Goal: Information Seeking & Learning: Learn about a topic

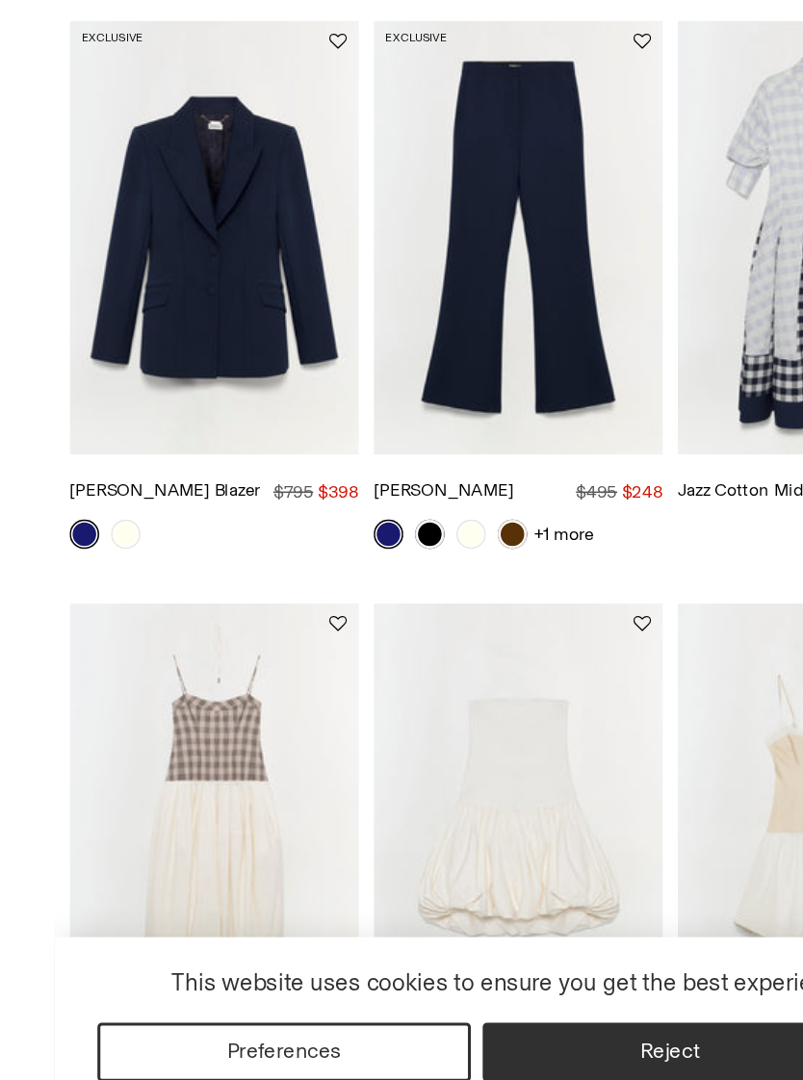
scroll to position [304, 0]
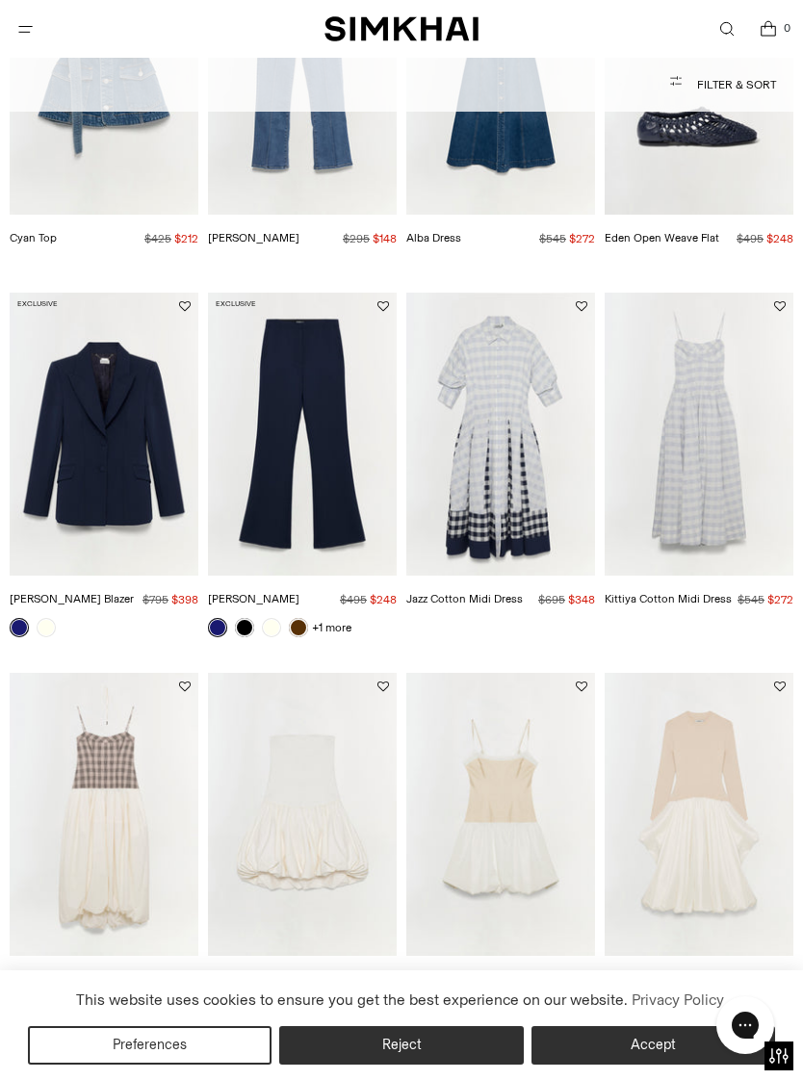
click at [137, 483] on img "Maddix Blazer" at bounding box center [104, 434] width 189 height 283
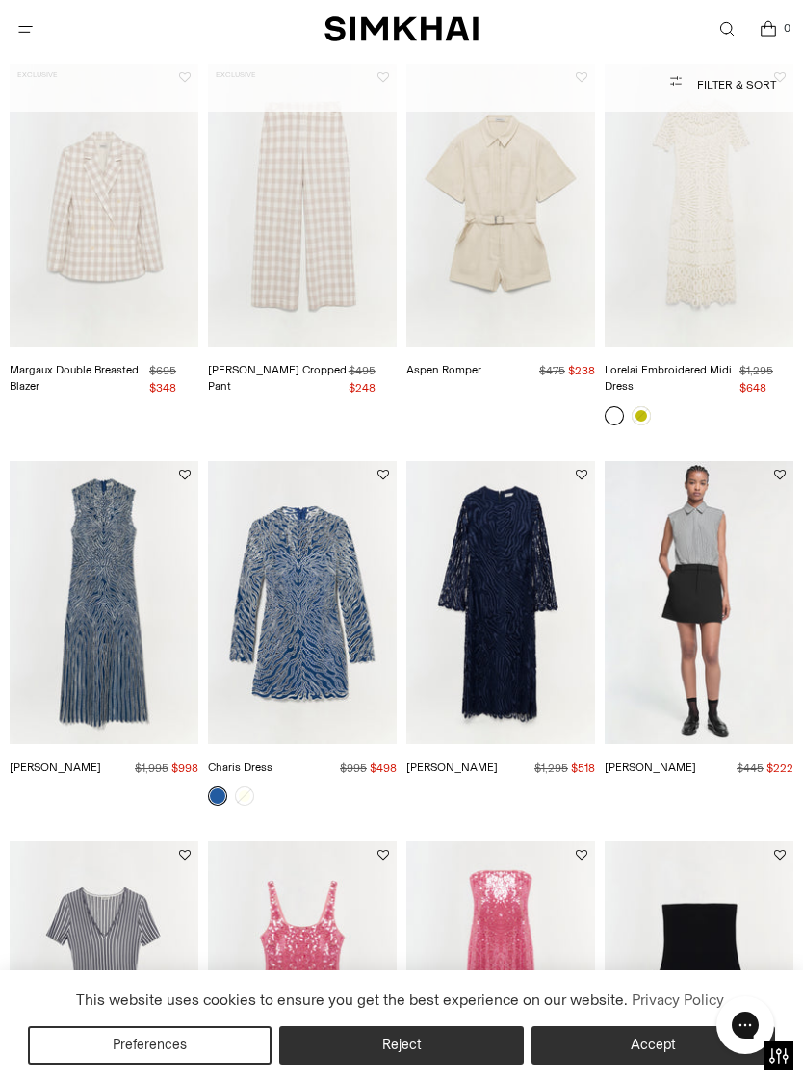
scroll to position [1364, 0]
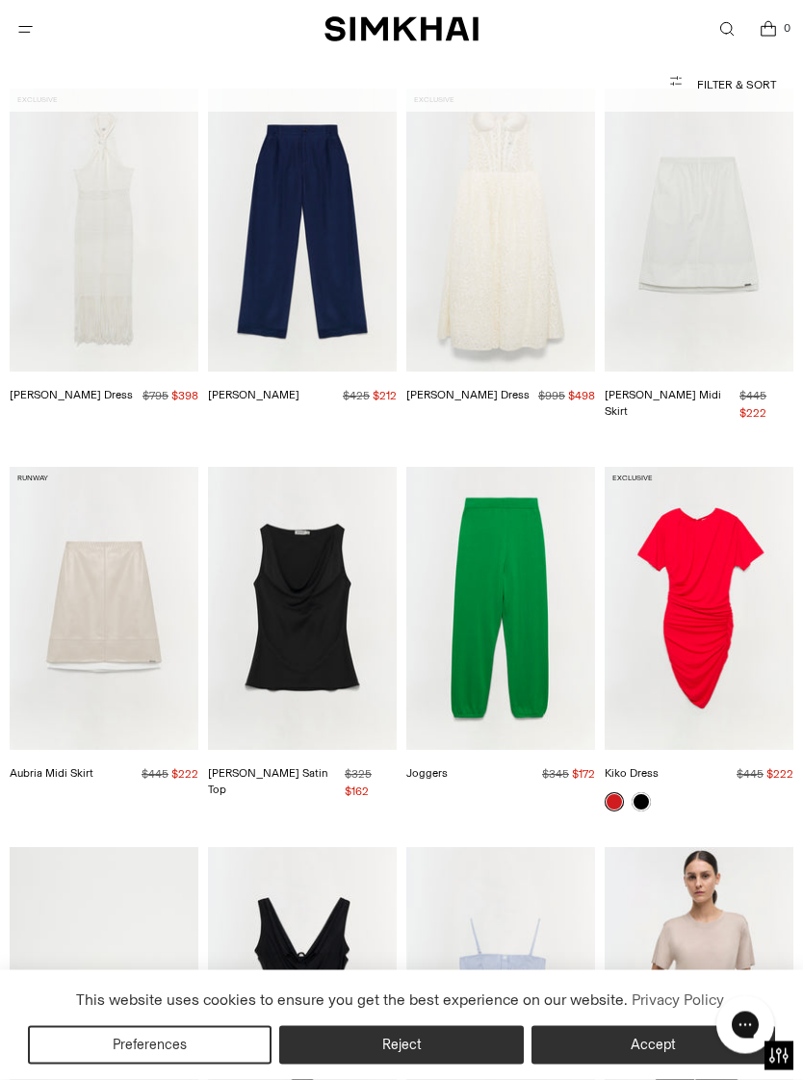
scroll to position [3259, 0]
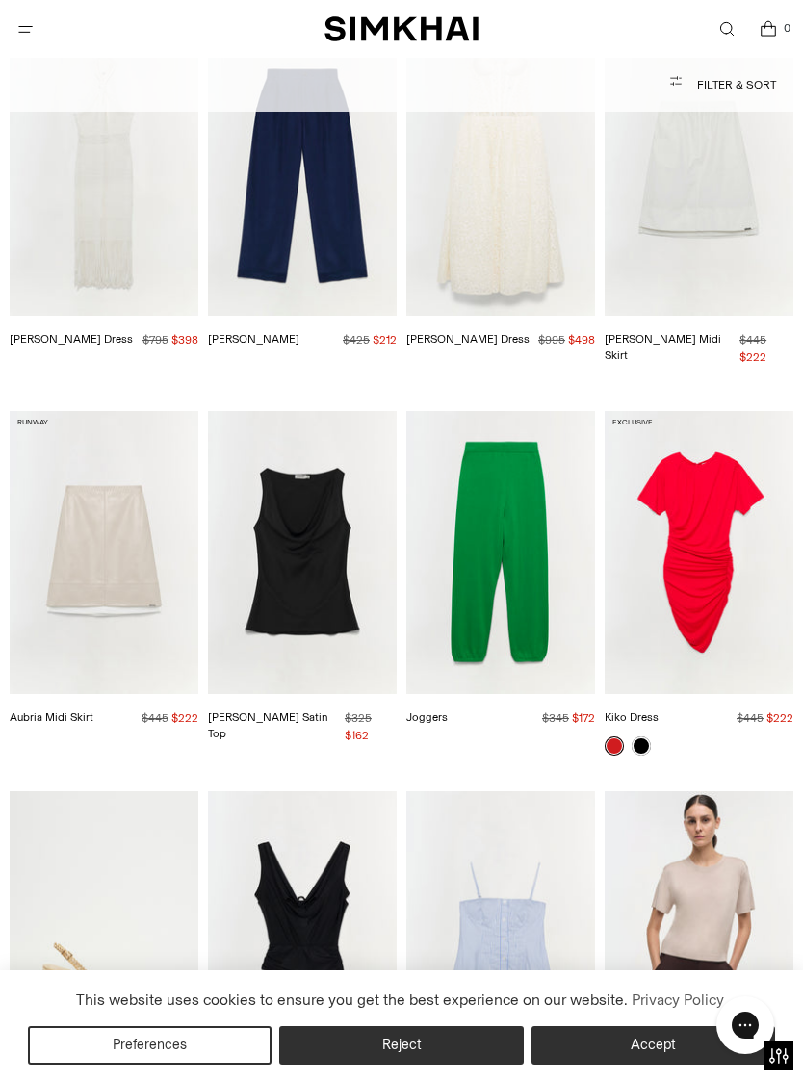
click at [527, 527] on img "Joggers" at bounding box center [500, 552] width 189 height 283
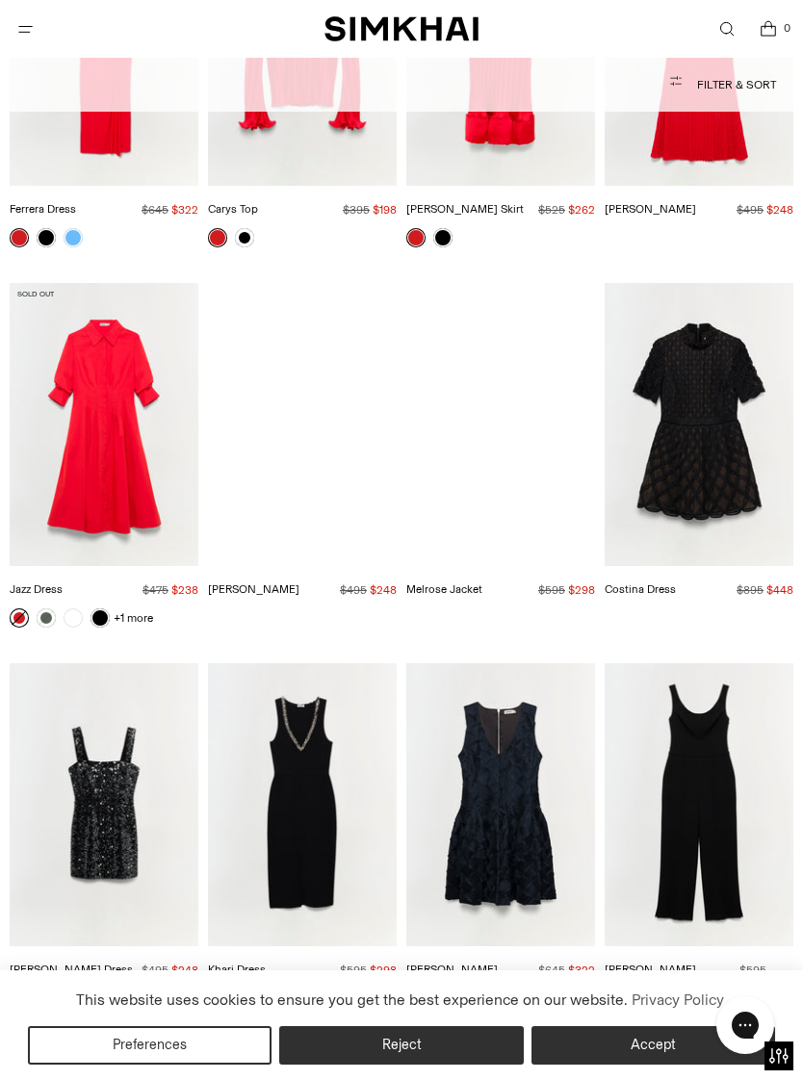
scroll to position [17206, 0]
